Goal: Check status: Check status

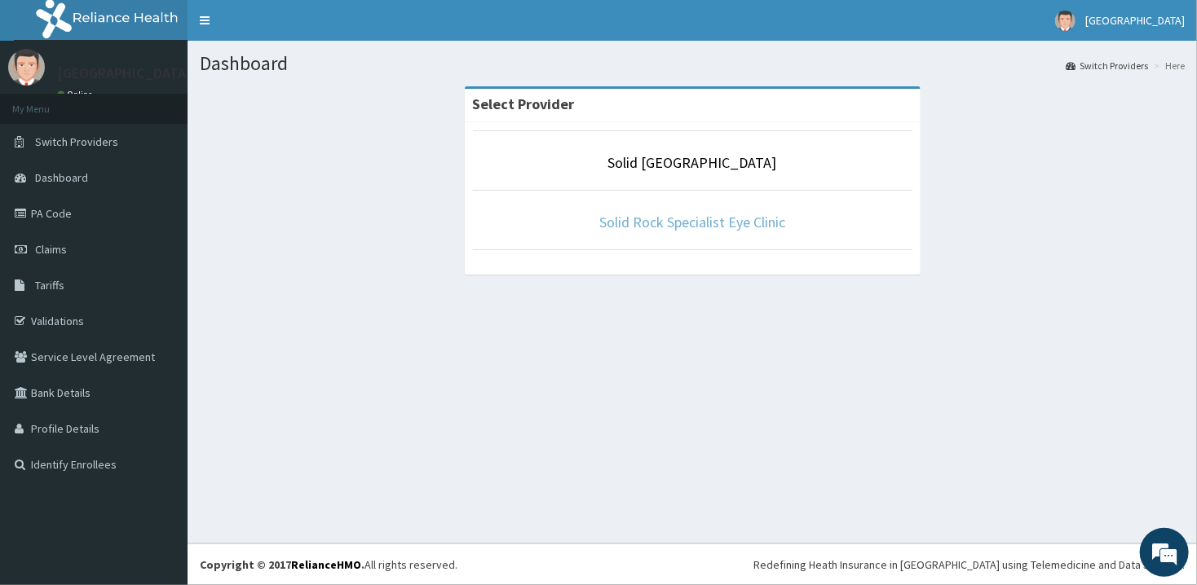
click at [684, 228] on link "Solid Rock Specialist Eye Clinic" at bounding box center [692, 222] width 186 height 19
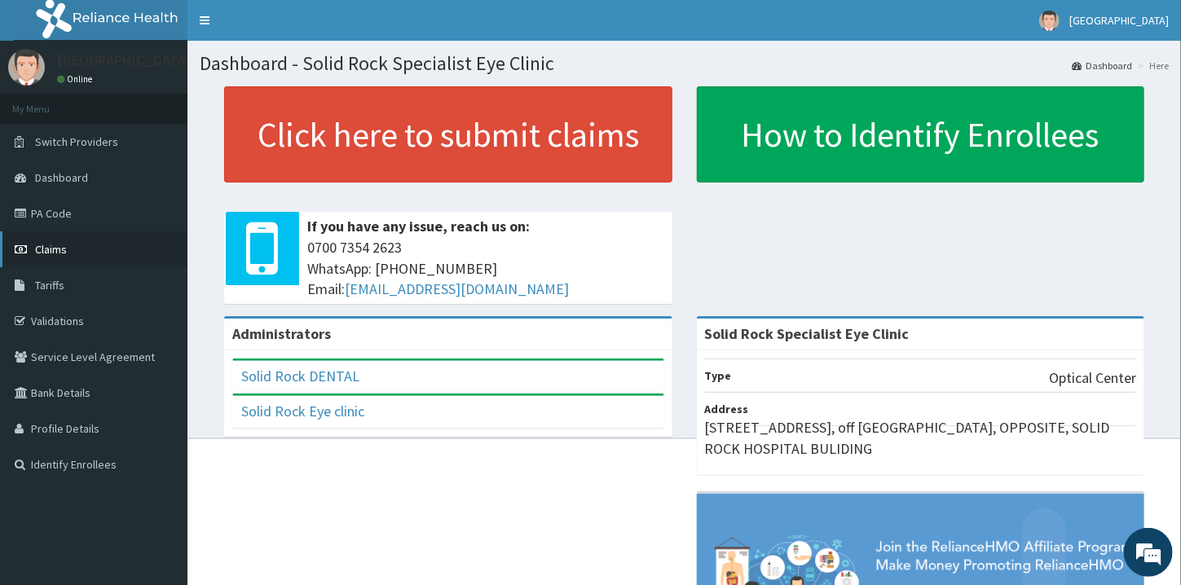
click at [83, 253] on link "Claims" at bounding box center [94, 250] width 188 height 36
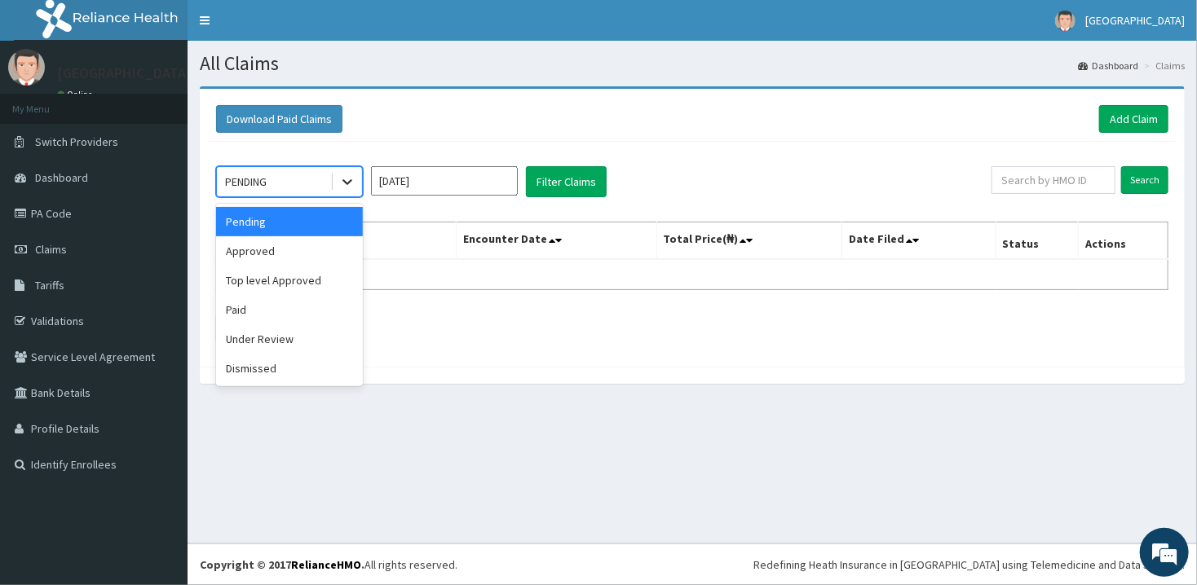
click at [340, 181] on icon at bounding box center [347, 182] width 16 height 16
click at [268, 248] on div "Approved" at bounding box center [289, 250] width 147 height 29
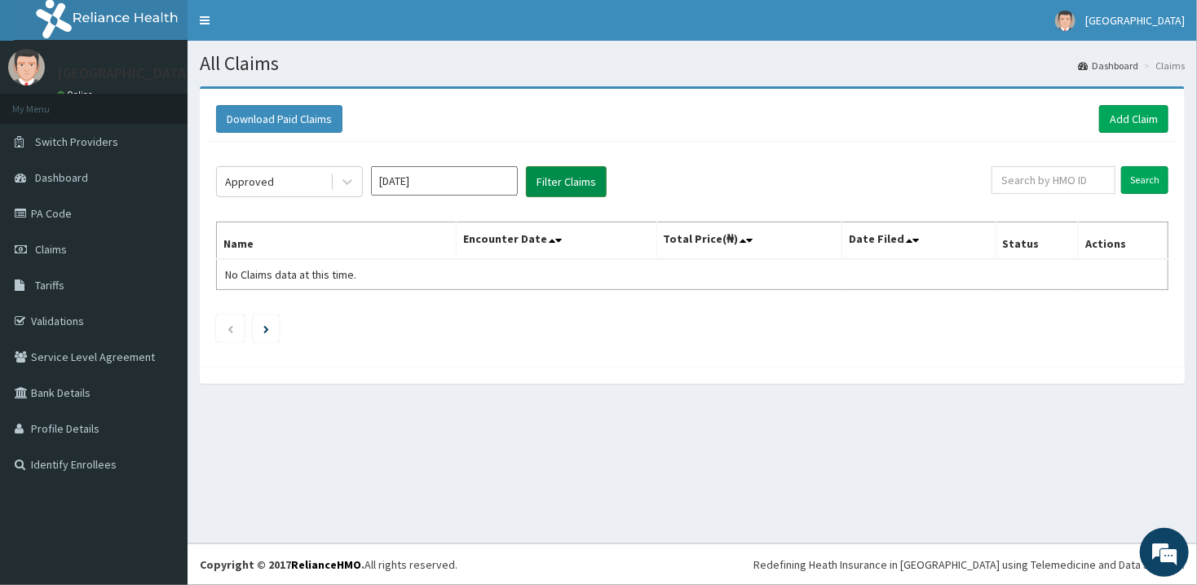
click at [571, 177] on button "Filter Claims" at bounding box center [566, 181] width 81 height 31
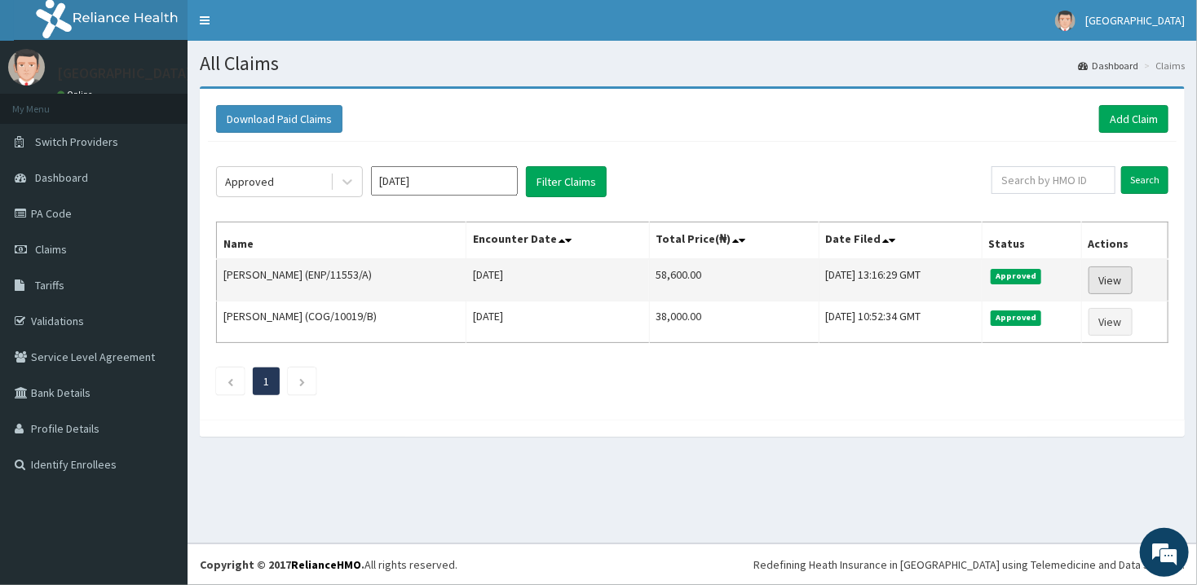
click at [1115, 284] on link "View" at bounding box center [1110, 281] width 44 height 28
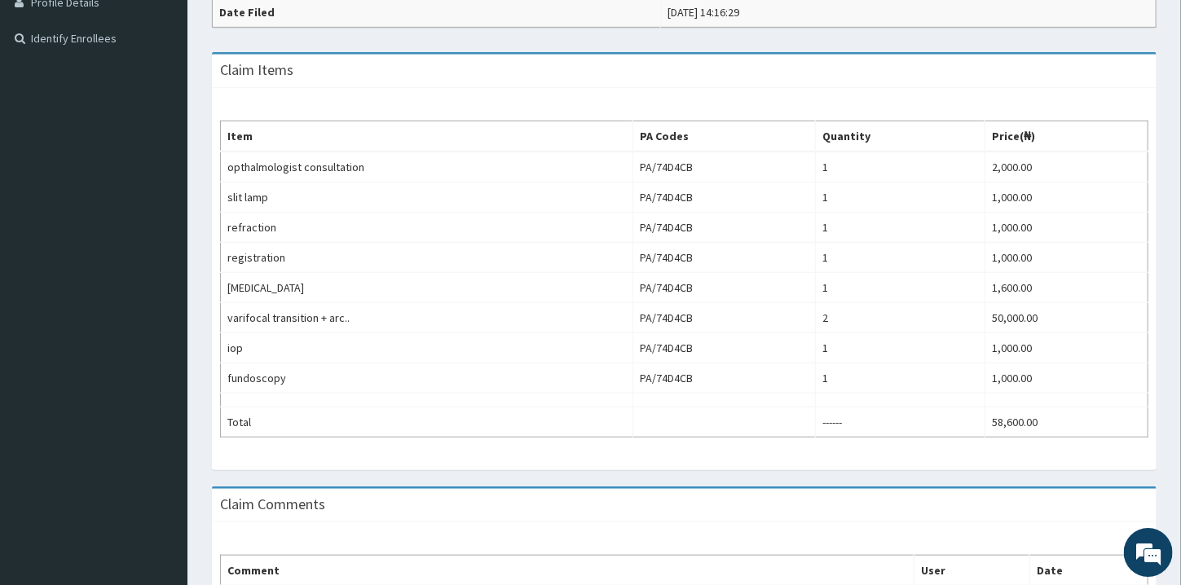
scroll to position [411, 0]
